Goal: Transaction & Acquisition: Purchase product/service

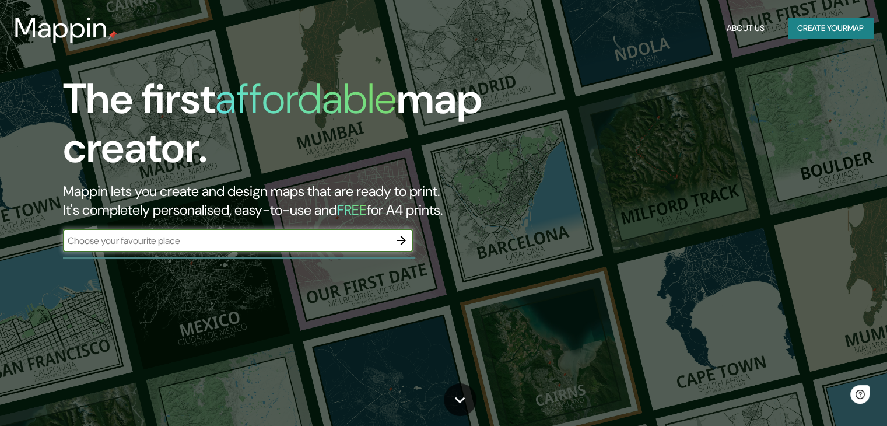
click at [259, 245] on input "text" at bounding box center [226, 240] width 326 height 13
type input "[GEOGRAPHIC_DATA][PERSON_NAME]"
click at [394, 242] on icon "button" at bounding box center [401, 240] width 14 height 14
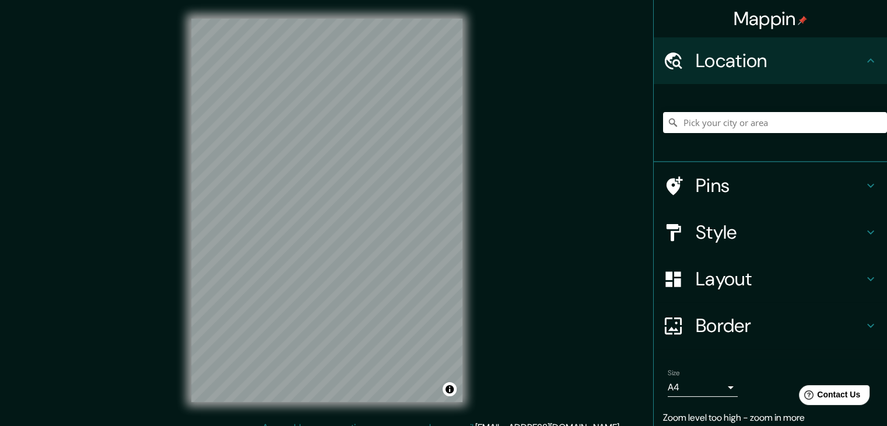
click at [761, 177] on h4 "Pins" at bounding box center [779, 185] width 168 height 23
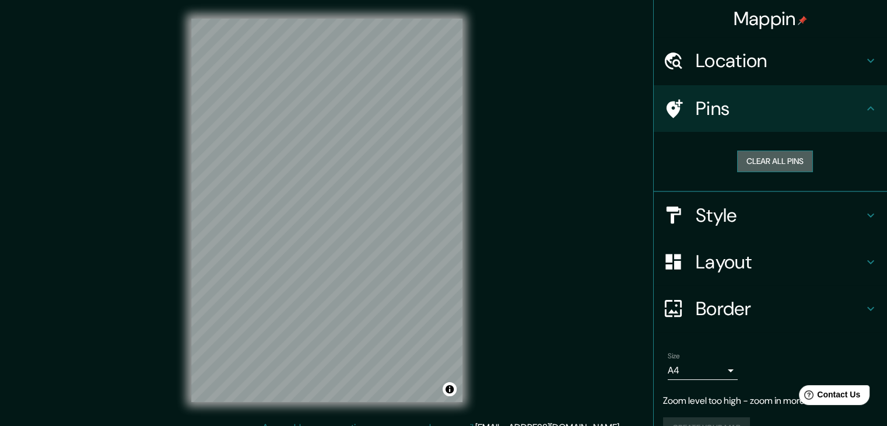
click at [772, 161] on button "Clear all pins" at bounding box center [775, 161] width 76 height 22
click at [732, 209] on h4 "Style" at bounding box center [779, 214] width 168 height 23
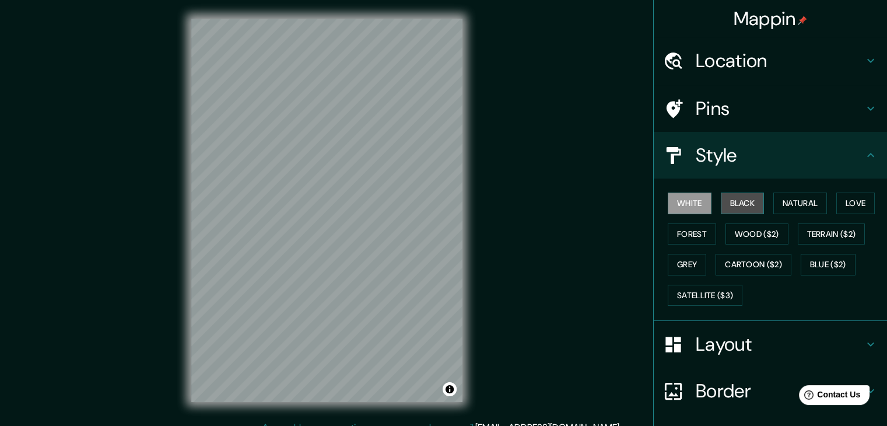
click at [733, 208] on button "Black" at bounding box center [742, 203] width 44 height 22
click at [751, 235] on button "Wood ($2)" at bounding box center [756, 234] width 63 height 22
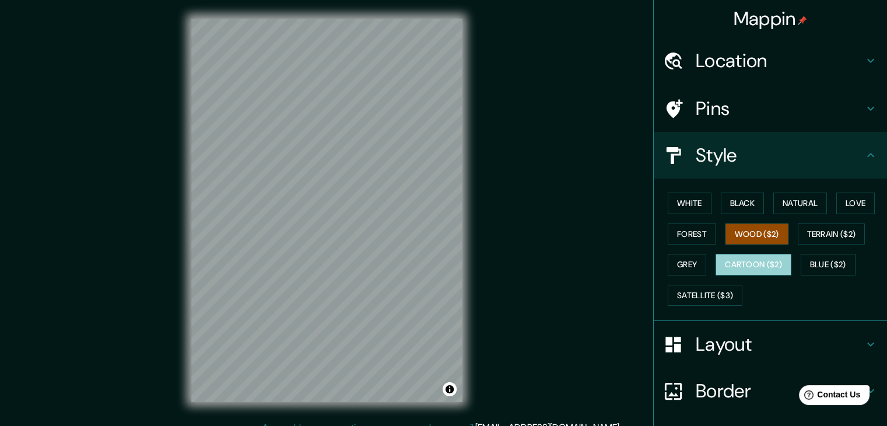
click at [754, 265] on button "Cartoon ($2)" at bounding box center [753, 265] width 76 height 22
click at [690, 259] on button "Grey" at bounding box center [686, 265] width 38 height 22
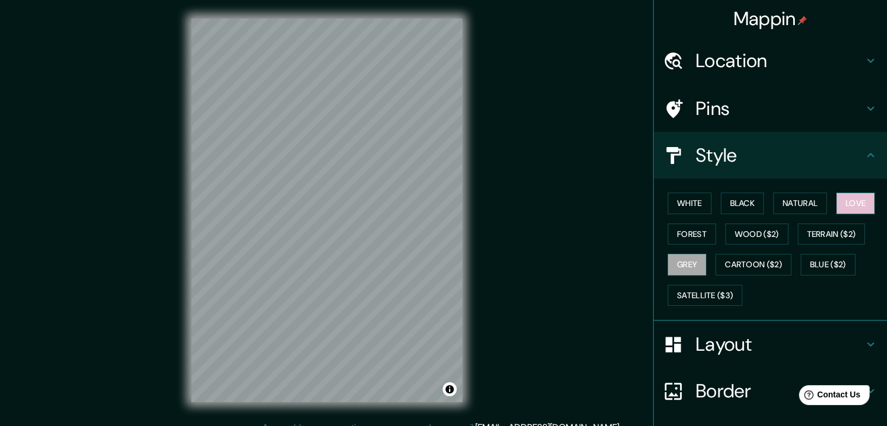
click at [853, 211] on button "Love" at bounding box center [855, 203] width 38 height 22
click at [744, 52] on h4 "Location" at bounding box center [779, 60] width 168 height 23
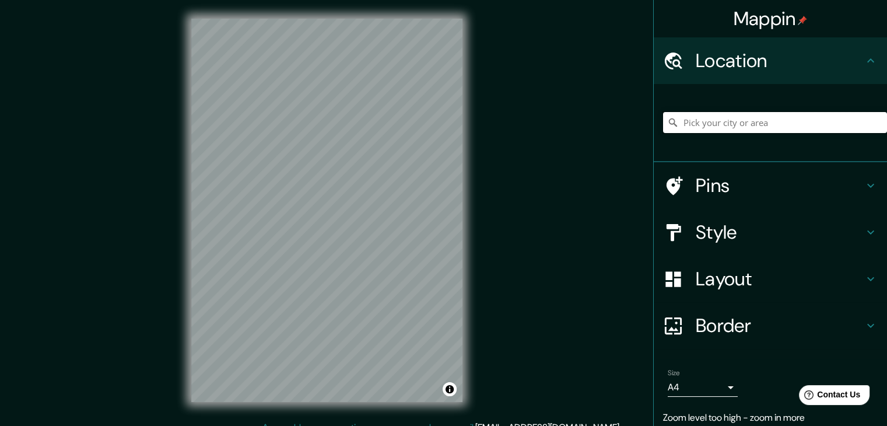
click at [755, 121] on input "Pick your city or area" at bounding box center [775, 122] width 224 height 21
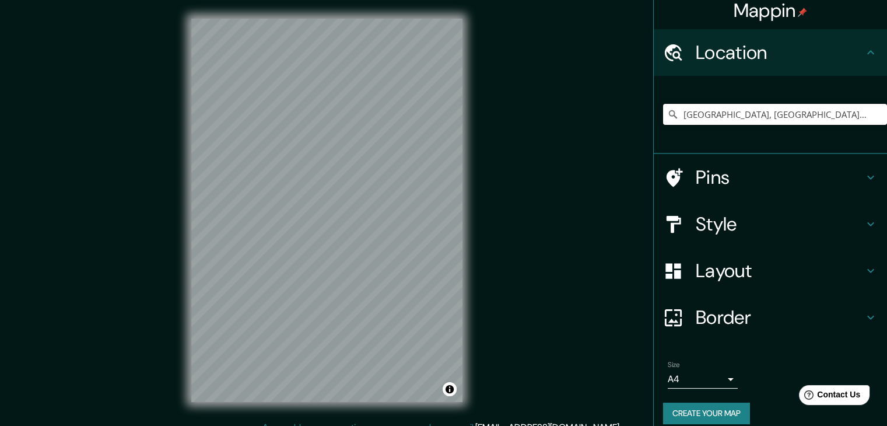
scroll to position [20, 0]
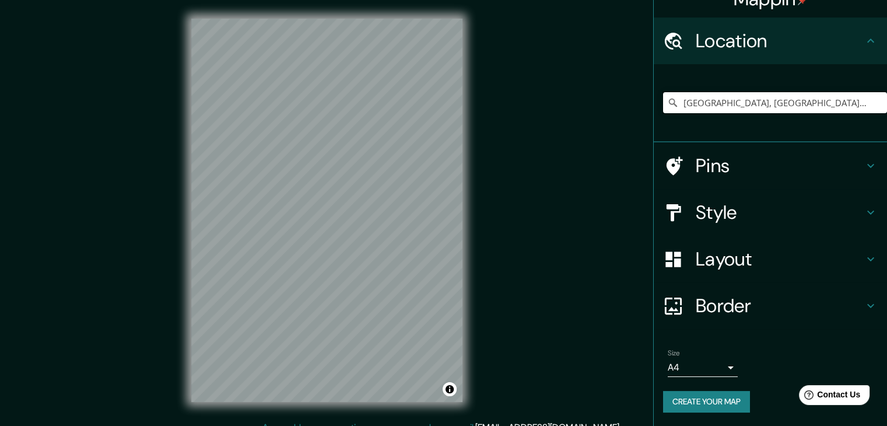
type input "[GEOGRAPHIC_DATA], [GEOGRAPHIC_DATA], [GEOGRAPHIC_DATA]"
click at [736, 294] on h4 "Border" at bounding box center [779, 305] width 168 height 23
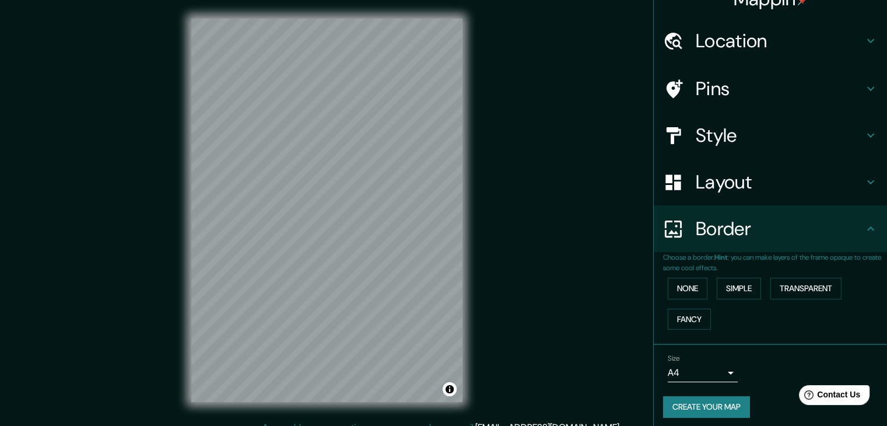
click at [724, 126] on h4 "Style" at bounding box center [779, 135] width 168 height 23
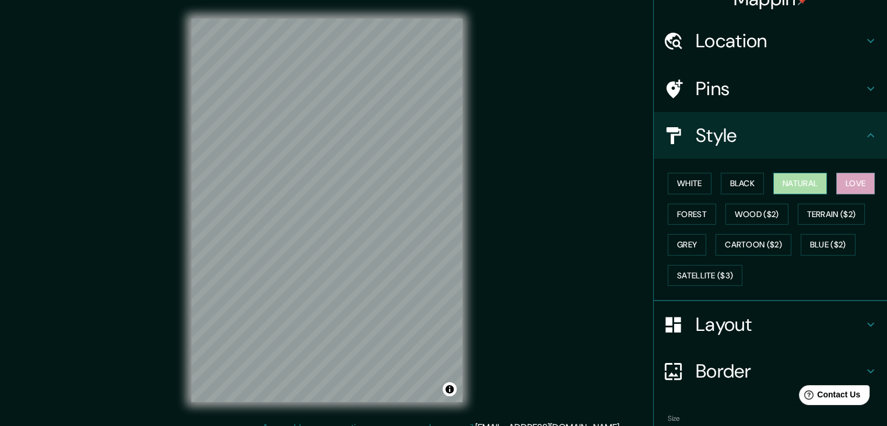
click at [798, 186] on button "Natural" at bounding box center [800, 184] width 54 height 22
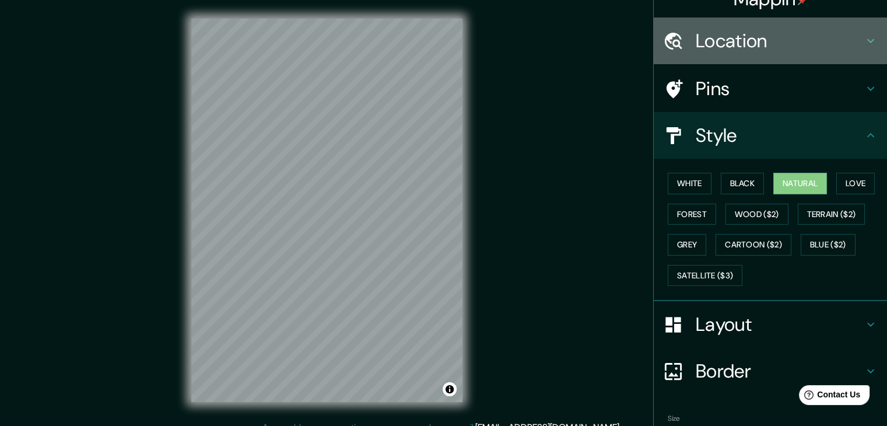
click at [745, 35] on h4 "Location" at bounding box center [779, 40] width 168 height 23
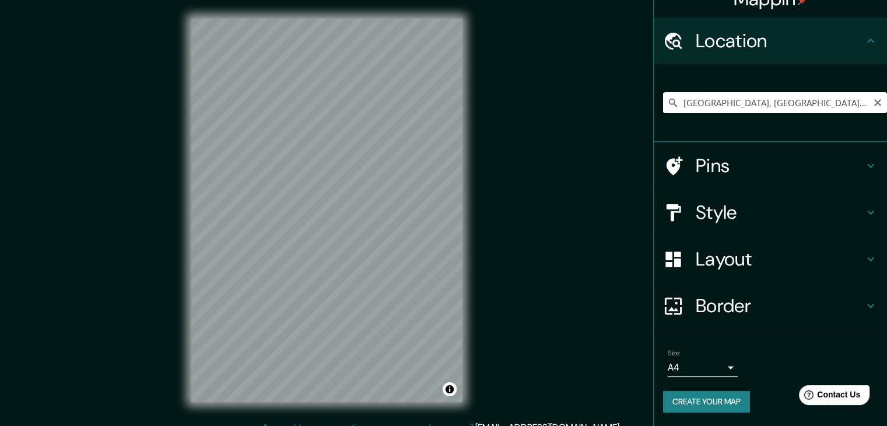
click at [839, 103] on input "[GEOGRAPHIC_DATA], [GEOGRAPHIC_DATA], [GEOGRAPHIC_DATA]" at bounding box center [775, 102] width 224 height 21
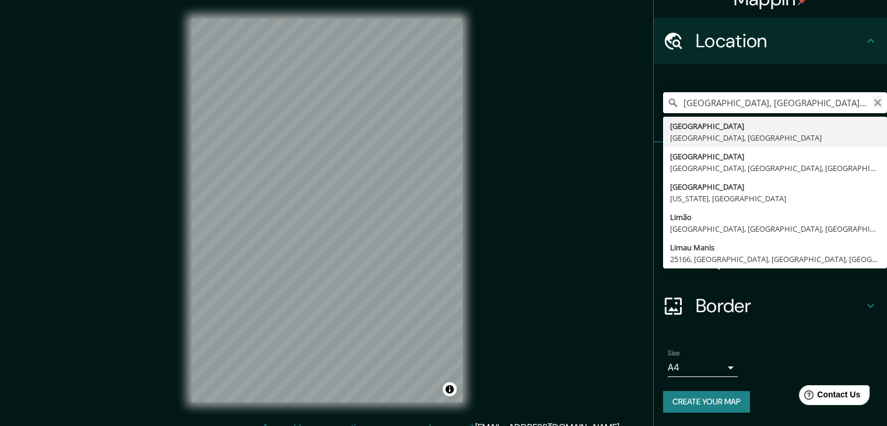
click at [873, 107] on icon "Clear" at bounding box center [877, 102] width 9 height 9
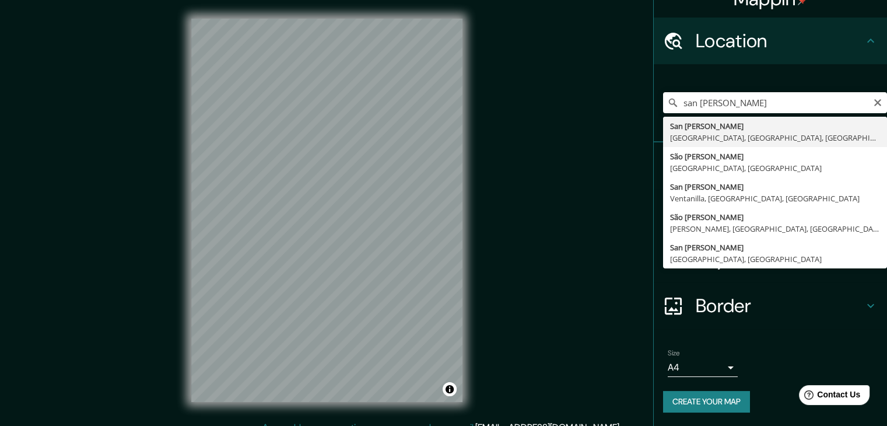
type input "[GEOGRAPHIC_DATA], [GEOGRAPHIC_DATA], [GEOGRAPHIC_DATA], [GEOGRAPHIC_DATA]"
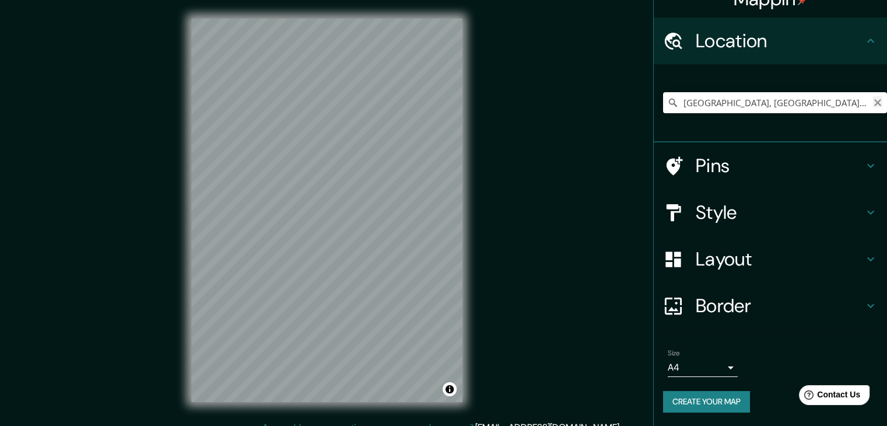
click at [873, 103] on icon "Clear" at bounding box center [877, 102] width 9 height 9
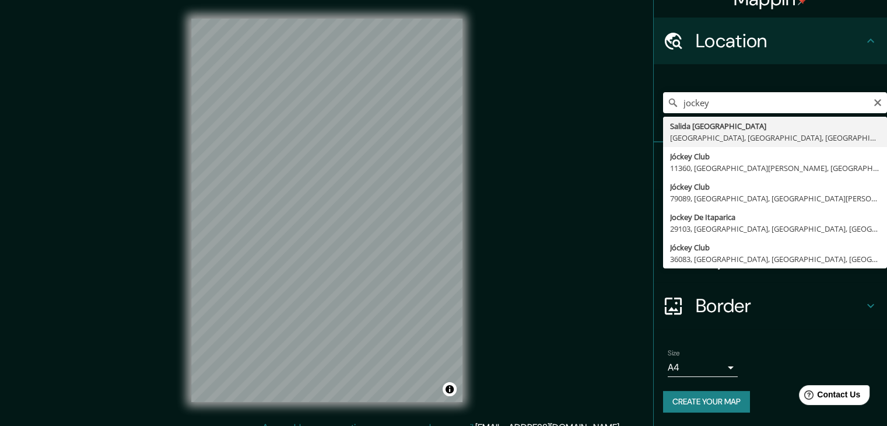
type input "[GEOGRAPHIC_DATA], [GEOGRAPHIC_DATA], [GEOGRAPHIC_DATA], [GEOGRAPHIC_DATA]"
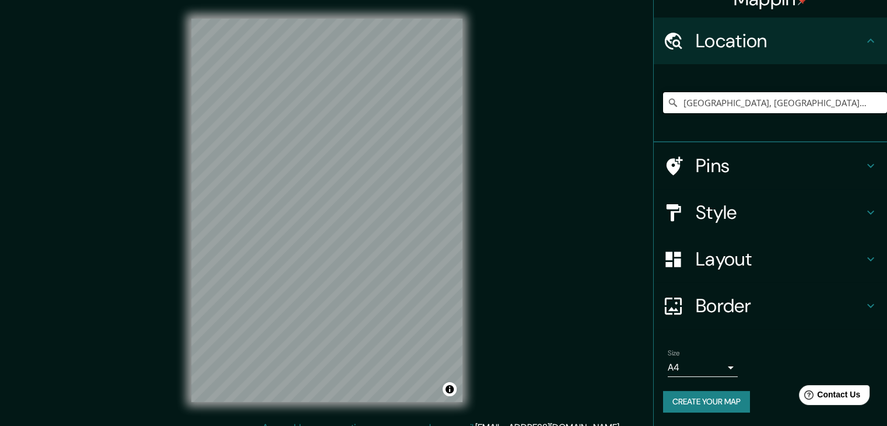
scroll to position [0, 0]
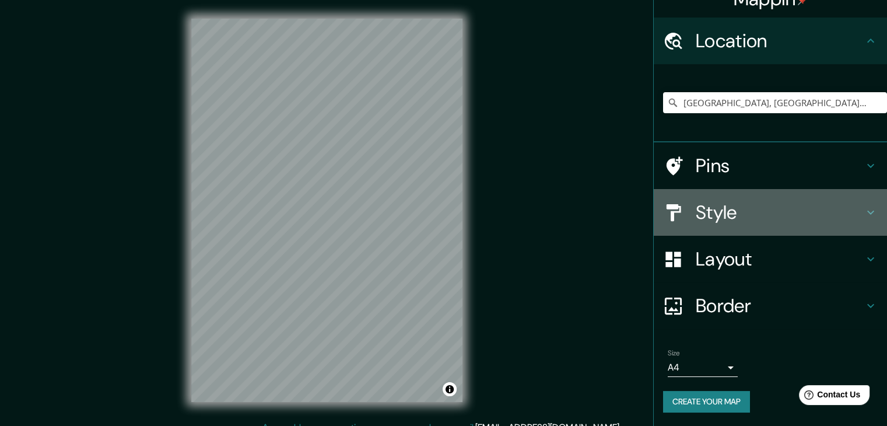
click at [739, 194] on div "Style" at bounding box center [769, 212] width 233 height 47
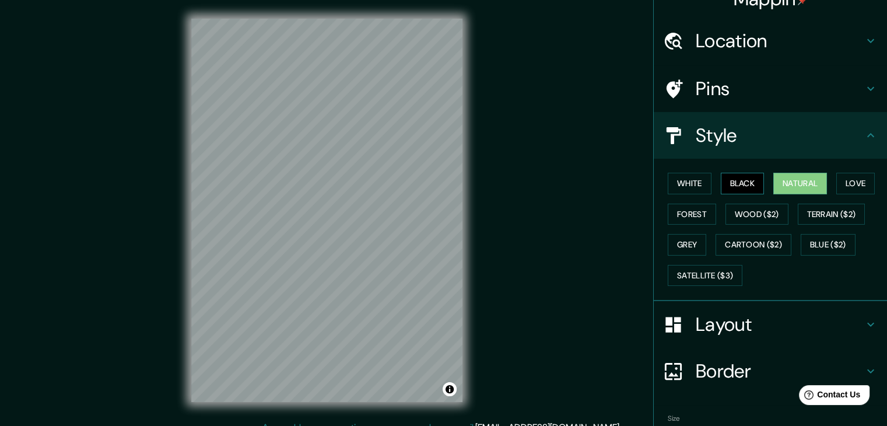
click at [750, 184] on button "Black" at bounding box center [742, 184] width 44 height 22
click at [746, 213] on button "Wood ($2)" at bounding box center [756, 214] width 63 height 22
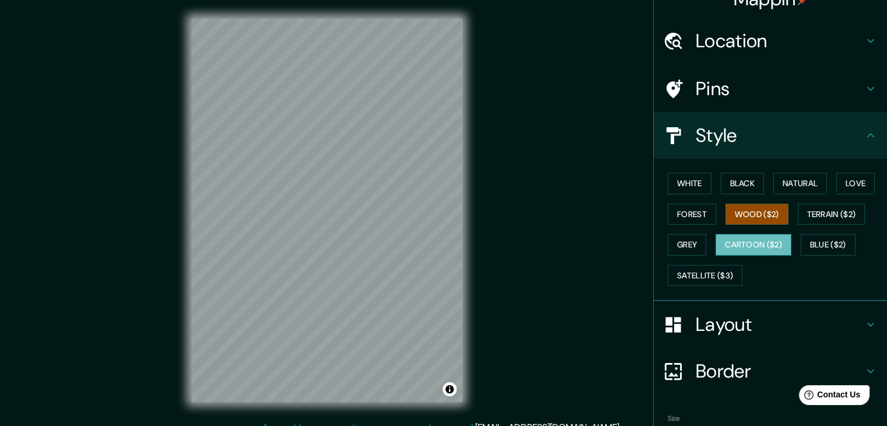
click at [759, 245] on button "Cartoon ($2)" at bounding box center [753, 245] width 76 height 22
click at [685, 247] on button "Grey" at bounding box center [686, 245] width 38 height 22
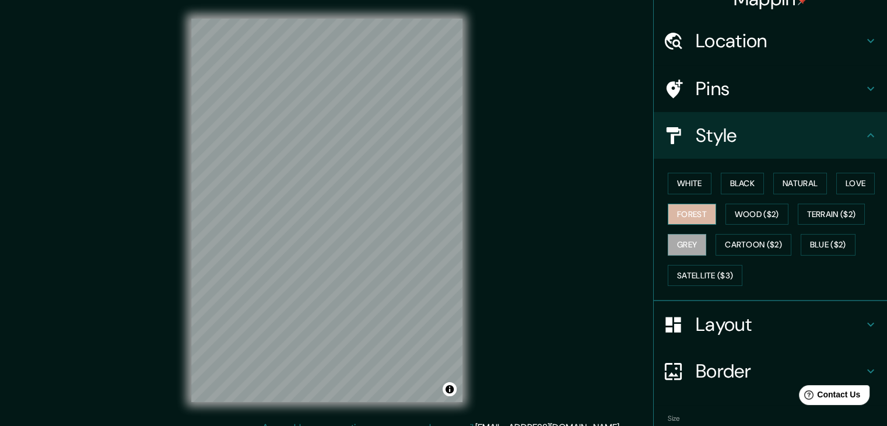
click at [691, 206] on button "Forest" at bounding box center [691, 214] width 48 height 22
click at [854, 180] on button "Love" at bounding box center [855, 184] width 38 height 22
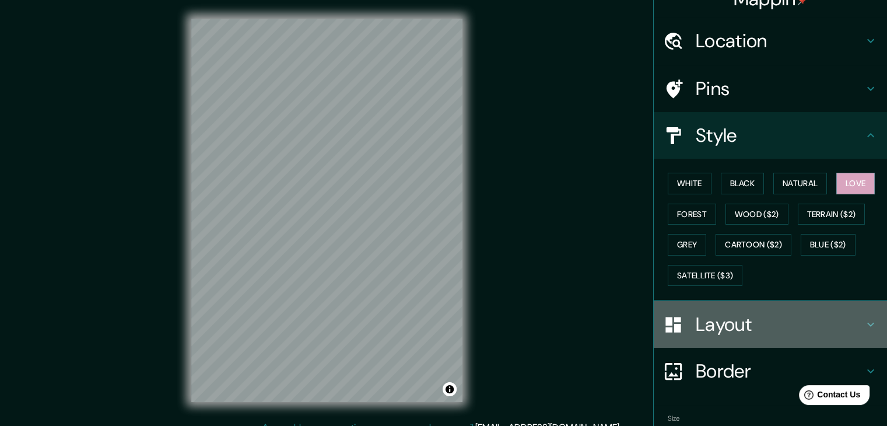
click at [761, 310] on div "Layout" at bounding box center [769, 324] width 233 height 47
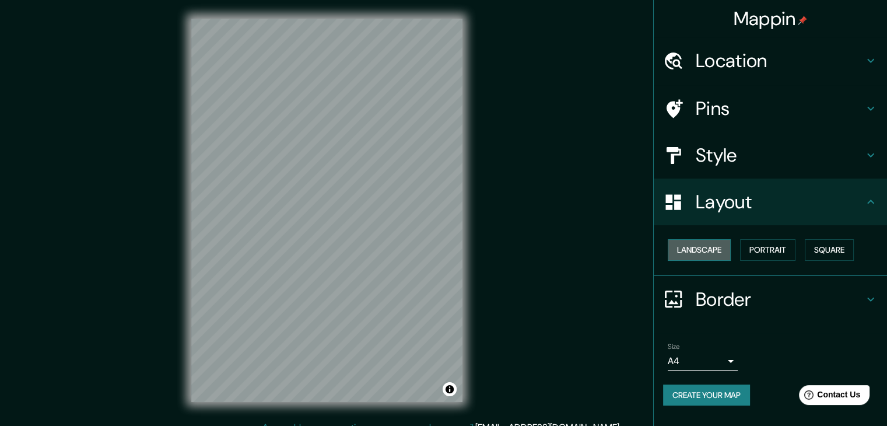
click at [709, 249] on button "Landscape" at bounding box center [698, 250] width 63 height 22
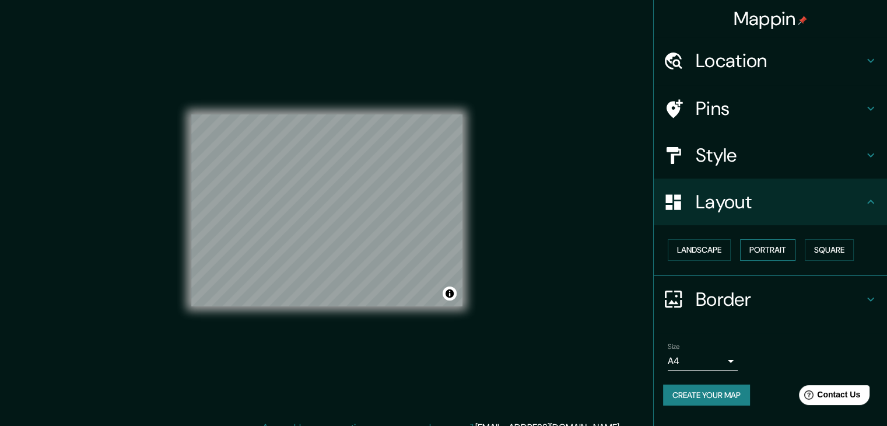
click at [774, 247] on button "Portrait" at bounding box center [767, 250] width 55 height 22
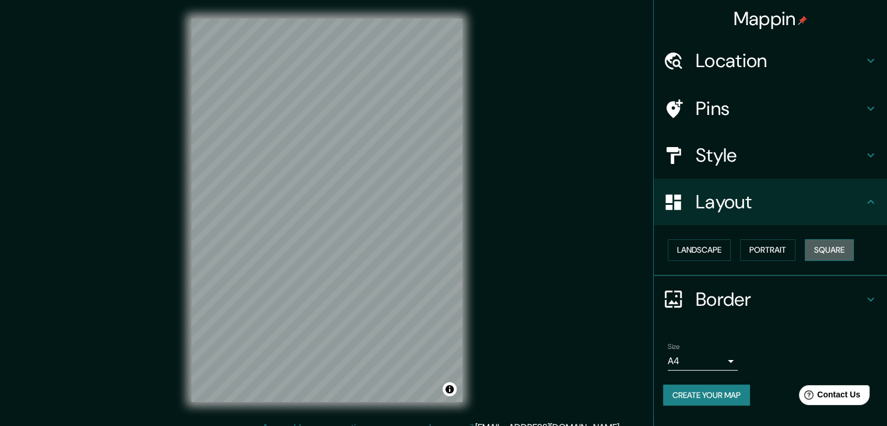
click at [818, 250] on button "Square" at bounding box center [828, 250] width 49 height 22
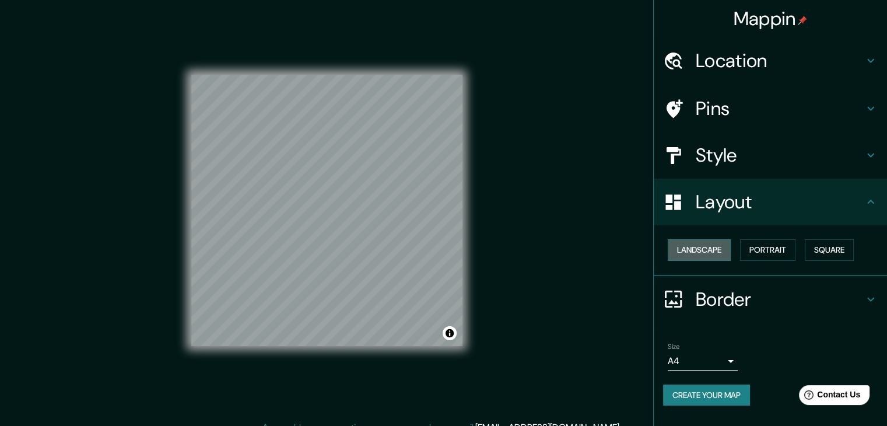
click at [699, 258] on button "Landscape" at bounding box center [698, 250] width 63 height 22
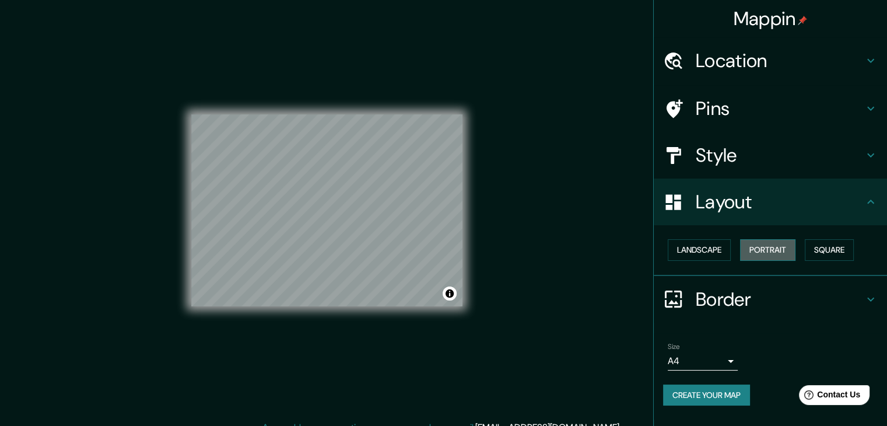
click at [758, 249] on button "Portrait" at bounding box center [767, 250] width 55 height 22
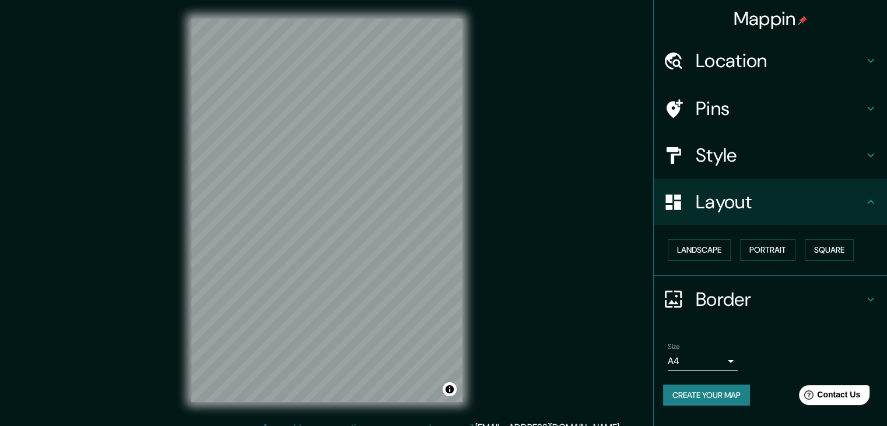
click at [736, 289] on h4 "Border" at bounding box center [779, 298] width 168 height 23
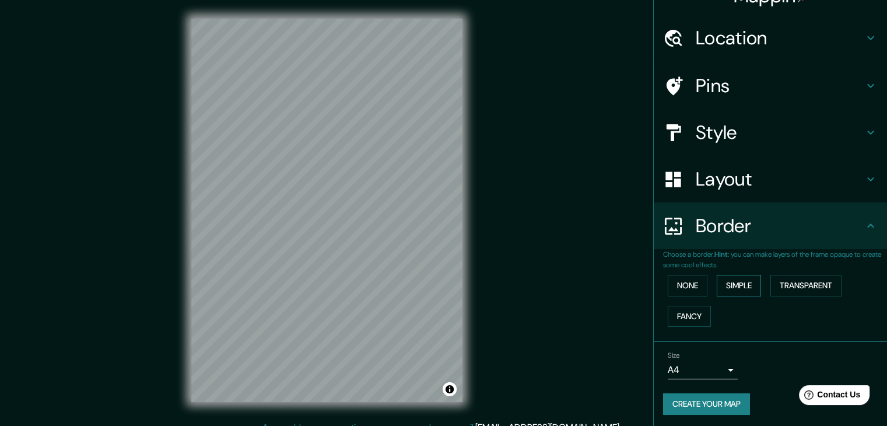
scroll to position [24, 0]
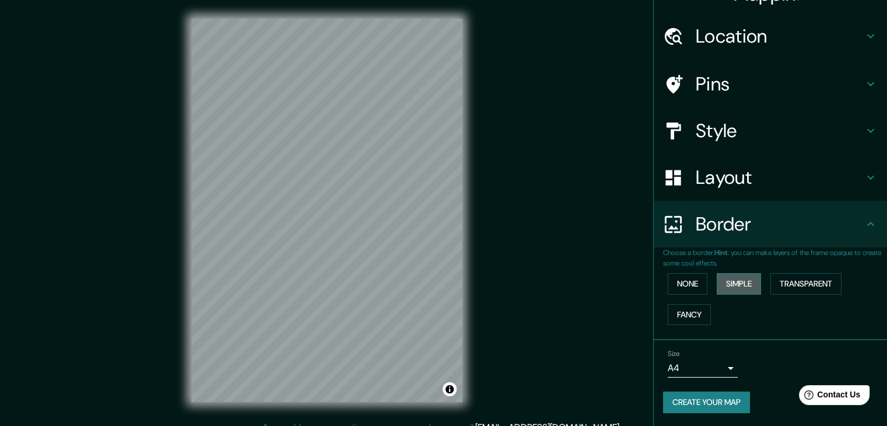
click at [723, 277] on button "Simple" at bounding box center [738, 284] width 44 height 22
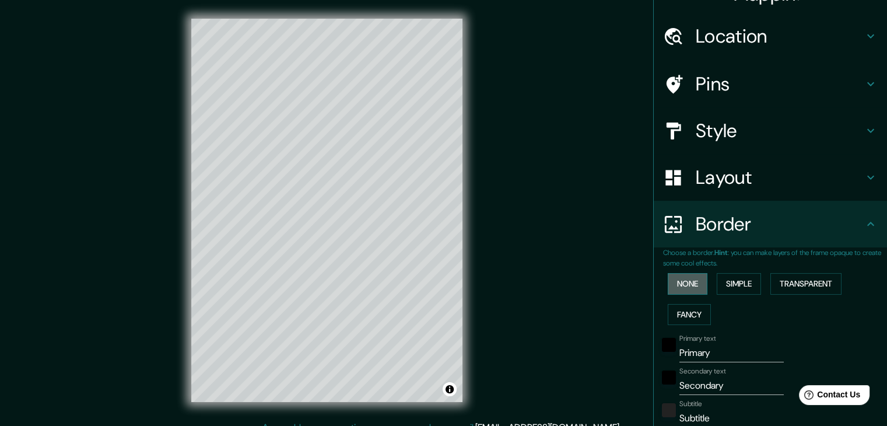
click at [681, 287] on button "None" at bounding box center [687, 284] width 40 height 22
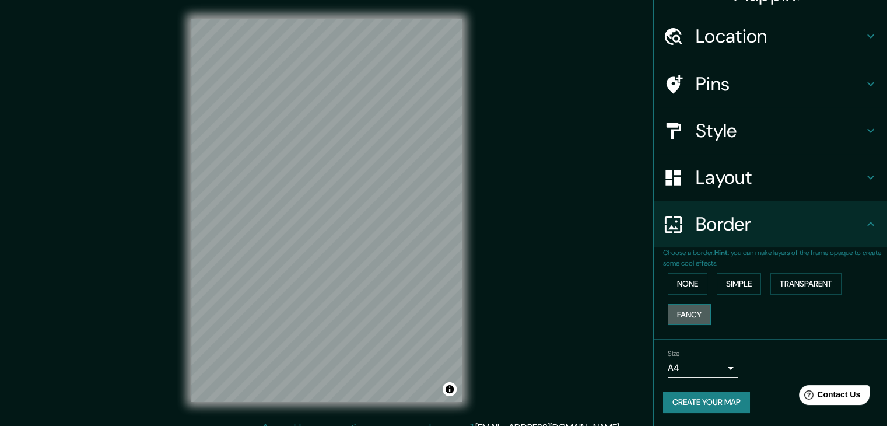
click at [682, 318] on button "Fancy" at bounding box center [688, 315] width 43 height 22
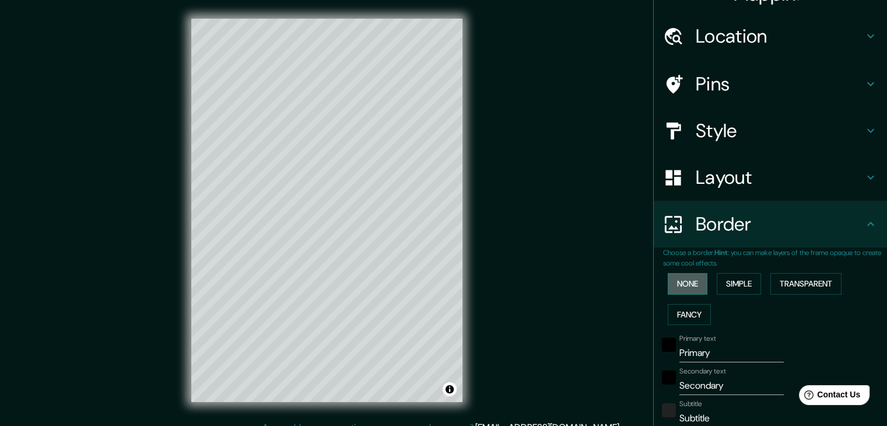
click at [690, 284] on button "None" at bounding box center [687, 284] width 40 height 22
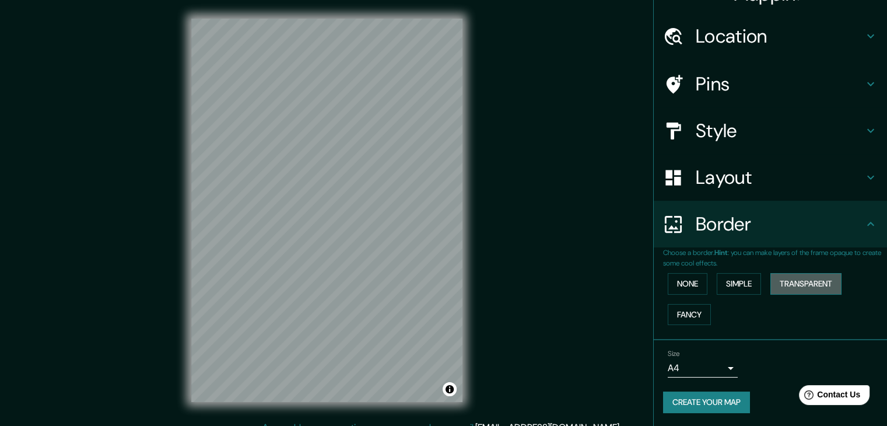
click at [770, 283] on button "Transparent" at bounding box center [805, 284] width 71 height 22
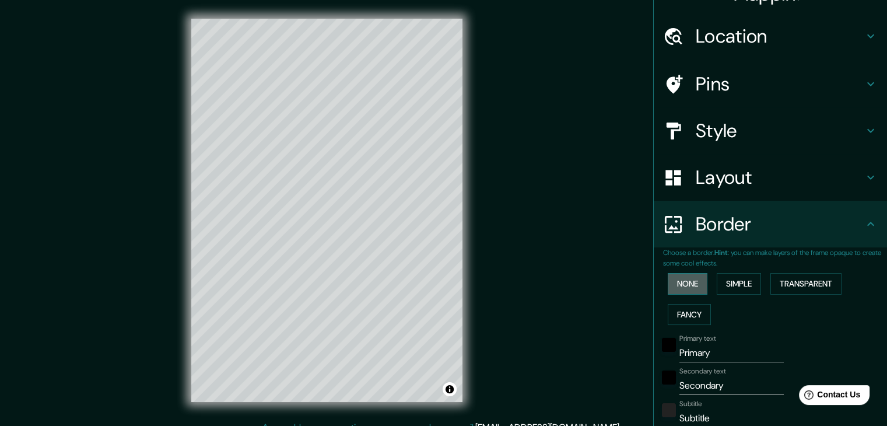
click at [684, 283] on button "None" at bounding box center [687, 284] width 40 height 22
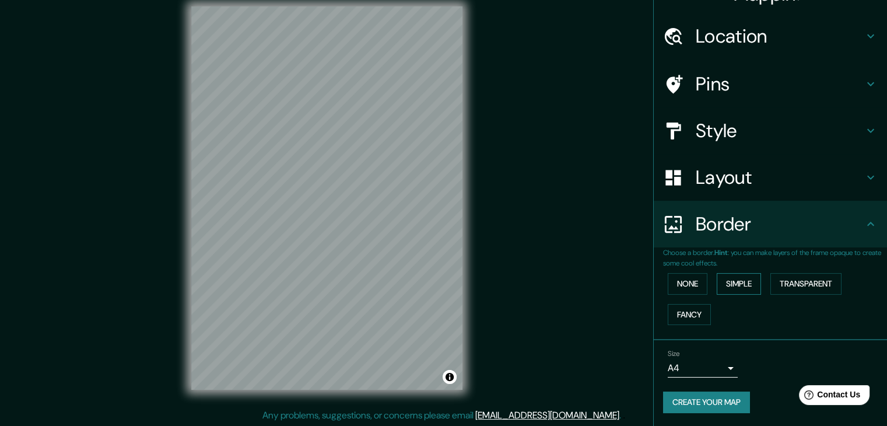
scroll to position [13, 0]
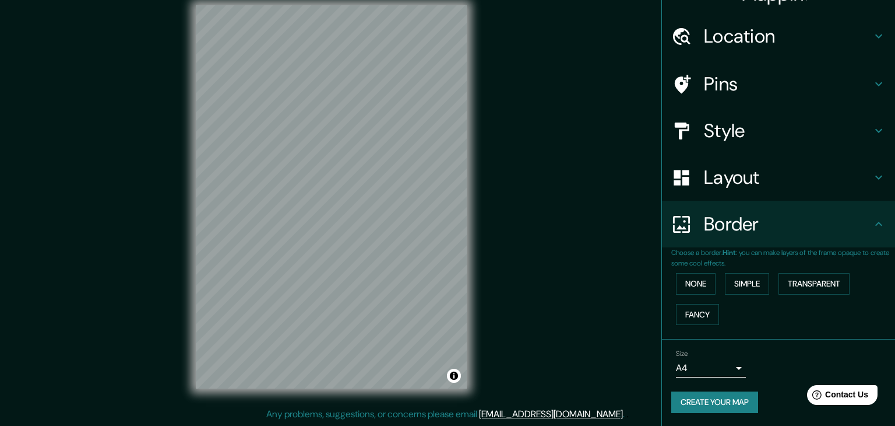
click at [708, 363] on body "Mappin Location [GEOGRAPHIC_DATA], [GEOGRAPHIC_DATA], [GEOGRAPHIC_DATA], [GEOGR…" at bounding box center [447, 200] width 895 height 426
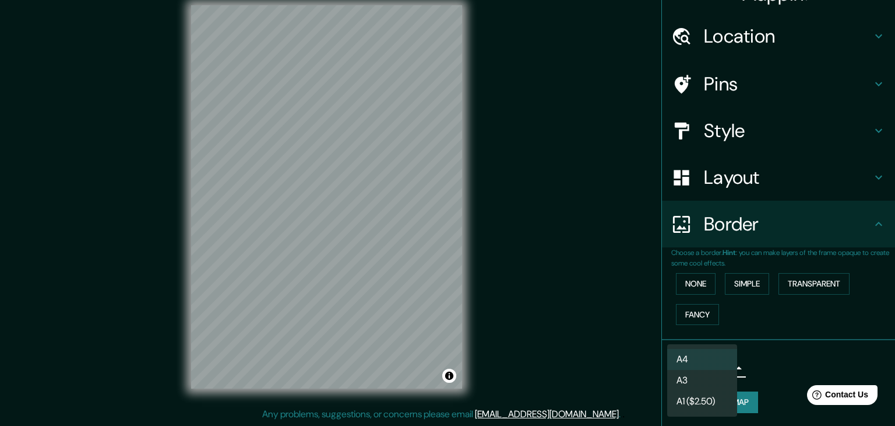
click at [718, 381] on li "A3" at bounding box center [702, 380] width 70 height 21
click at [723, 368] on body "Mappin Location [GEOGRAPHIC_DATA], [GEOGRAPHIC_DATA], [GEOGRAPHIC_DATA], [GEOGR…" at bounding box center [447, 200] width 895 height 426
click at [706, 365] on li "A4" at bounding box center [702, 359] width 70 height 21
type input "single"
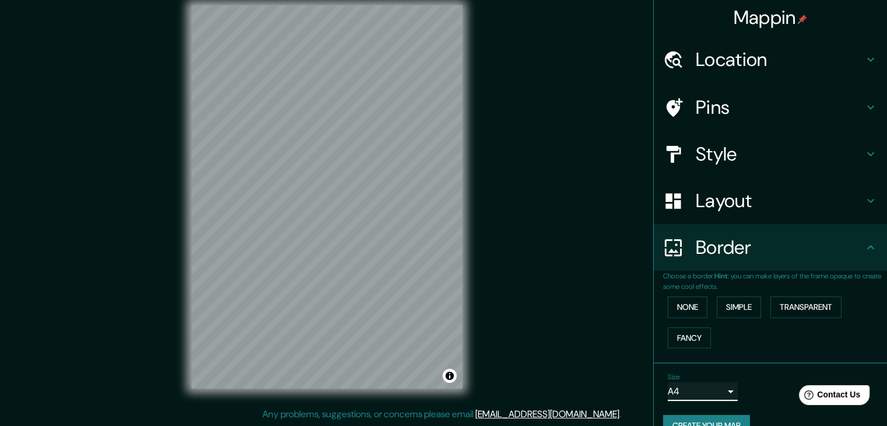
scroll to position [0, 0]
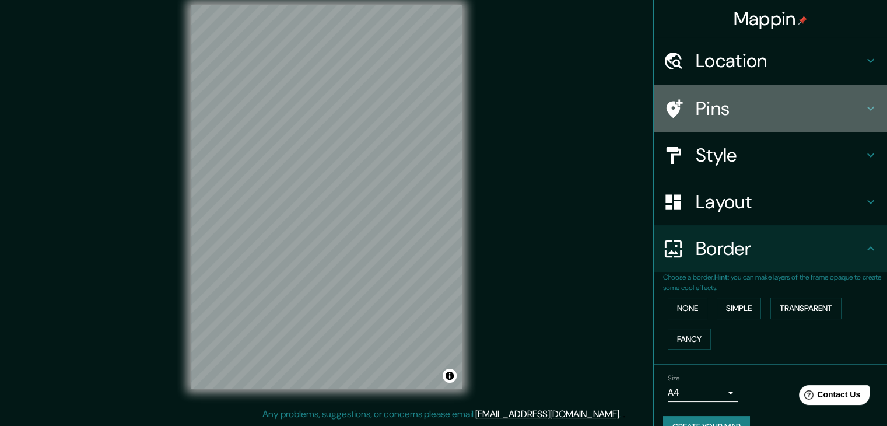
click at [765, 104] on h4 "Pins" at bounding box center [779, 108] width 168 height 23
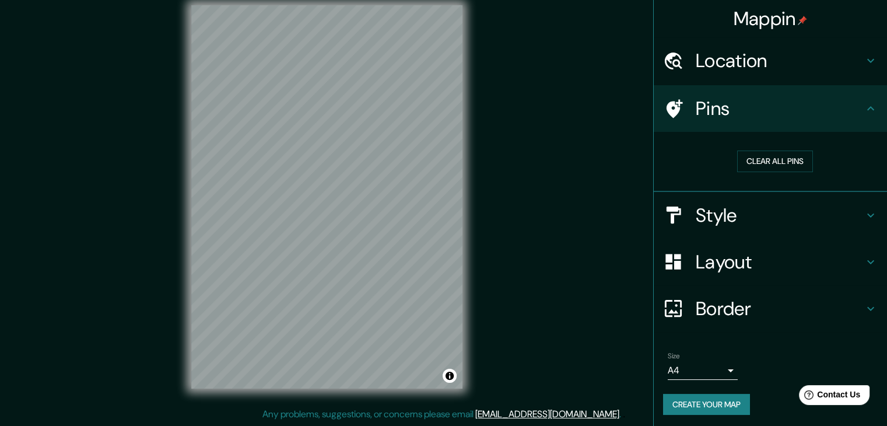
click at [766, 104] on h4 "Pins" at bounding box center [779, 108] width 168 height 23
click at [729, 209] on h4 "Style" at bounding box center [779, 214] width 168 height 23
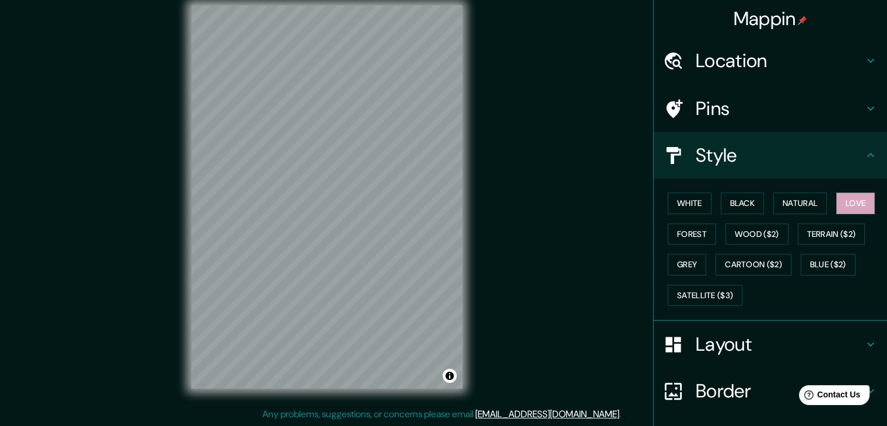
click at [775, 177] on div "Style" at bounding box center [769, 155] width 233 height 47
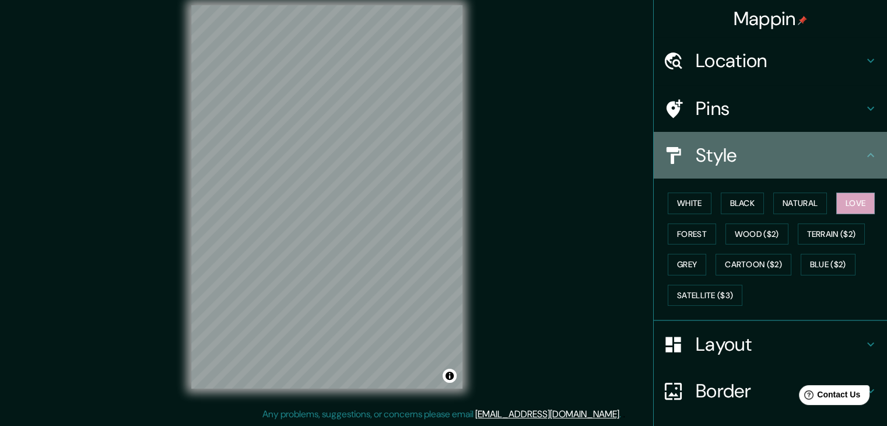
click at [774, 161] on h4 "Style" at bounding box center [779, 154] width 168 height 23
click at [821, 156] on h4 "Style" at bounding box center [779, 154] width 168 height 23
click at [852, 153] on h4 "Style" at bounding box center [779, 154] width 168 height 23
click at [863, 152] on icon at bounding box center [870, 155] width 14 height 14
